Goal: Task Accomplishment & Management: Complete application form

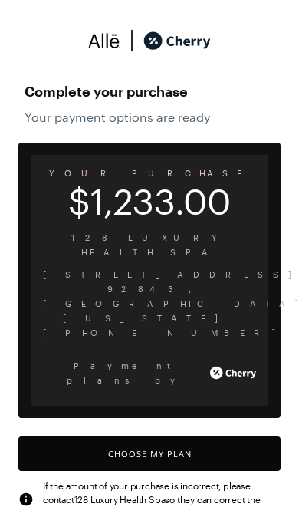
scroll to position [11, 0]
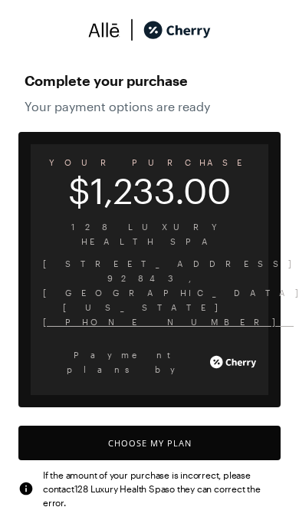
click at [234, 425] on button "Choose My Plan" at bounding box center [149, 442] width 262 height 34
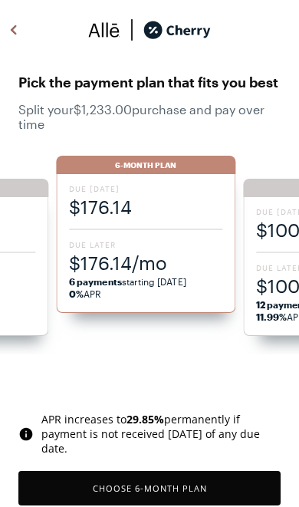
click at [183, 262] on span "$176.14/mo" at bounding box center [145, 262] width 153 height 25
click at [178, 232] on div "Due [DATE] $176.14 Due Later $176.14/mo 6 payments starting [DATE] 0% APR" at bounding box center [145, 243] width 179 height 139
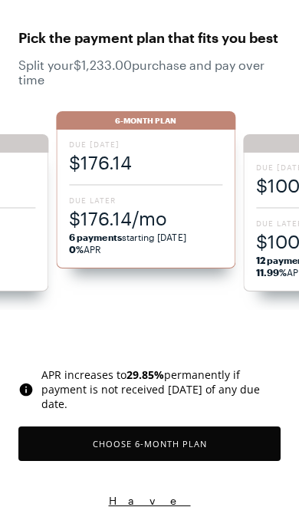
click at [210, 444] on button "Choose 6 -Month Plan" at bounding box center [149, 443] width 262 height 34
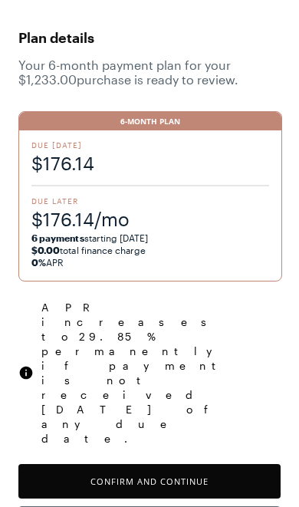
scroll to position [41, 0]
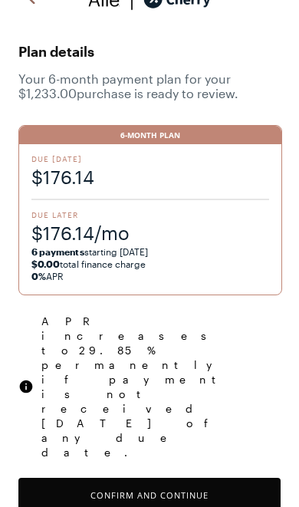
click at [238, 478] on button "Confirm and Continue" at bounding box center [149, 495] width 262 height 34
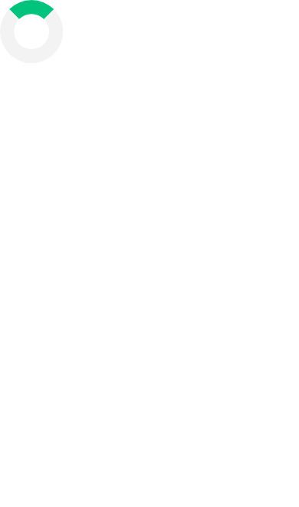
scroll to position [74, 0]
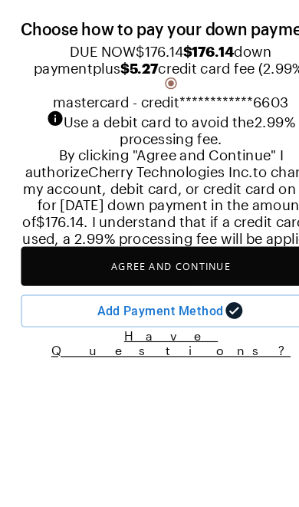
scroll to position [3, 0]
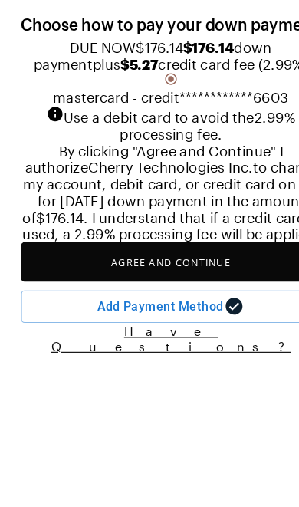
click at [212, 310] on button "Agree and Continue" at bounding box center [149, 292] width 262 height 34
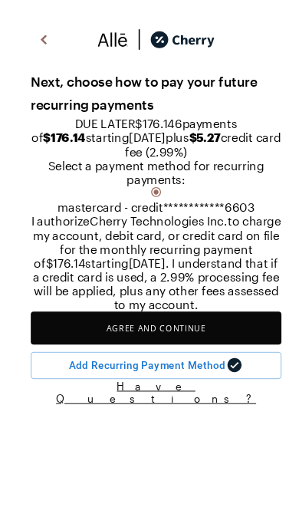
scroll to position [42, 0]
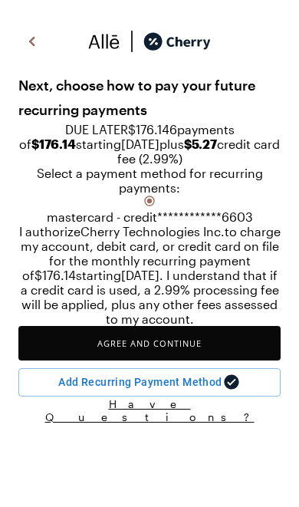
click at [230, 360] on button "Agree and Continue" at bounding box center [149, 343] width 262 height 34
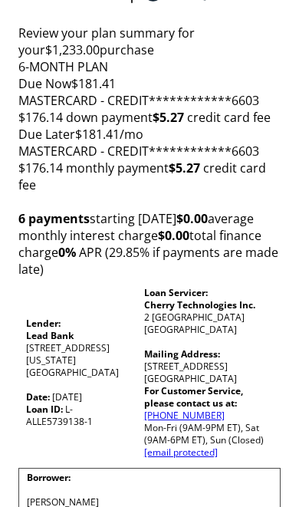
scroll to position [47, 0]
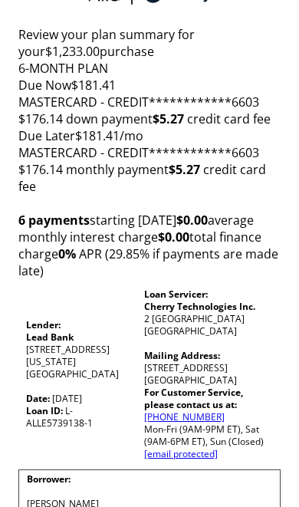
click at [248, 110] on span "**********" at bounding box center [204, 102] width 110 height 17
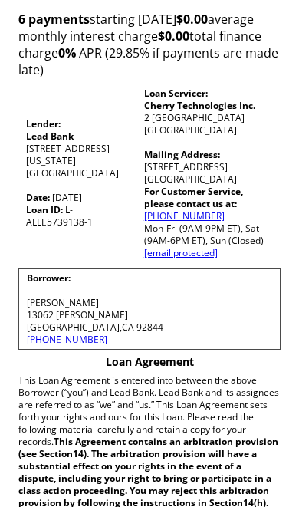
scroll to position [249, 0]
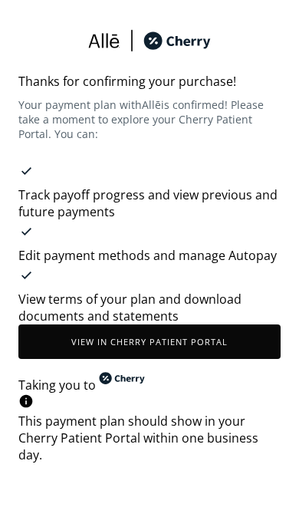
click at [258, 324] on button "View in Cherry patient portal" at bounding box center [149, 341] width 262 height 34
